Goal: Task Accomplishment & Management: Manage account settings

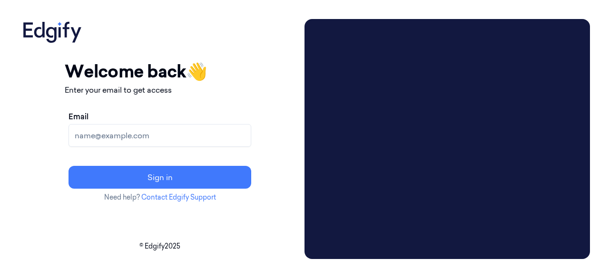
click at [212, 130] on input "Email" at bounding box center [160, 135] width 183 height 23
type input "gorantla.rohitha@heb.com"
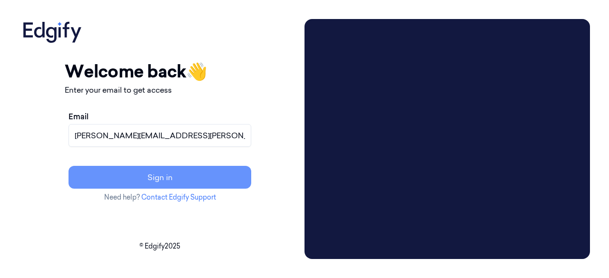
click at [202, 185] on button "Sign in" at bounding box center [160, 177] width 183 height 23
